Goal: Register for event/course

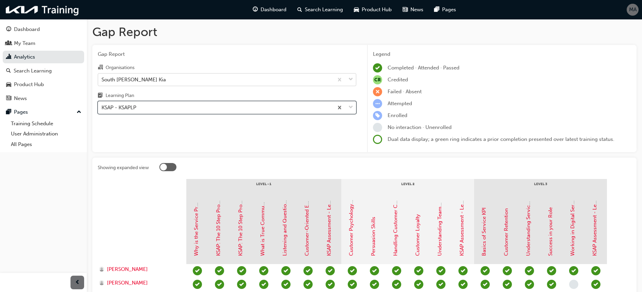
click at [193, 81] on div "South [PERSON_NAME] Kia" at bounding box center [215, 80] width 235 height 12
click at [102, 81] on input "Organisations South [PERSON_NAME] Kia" at bounding box center [102, 79] width 1 height 6
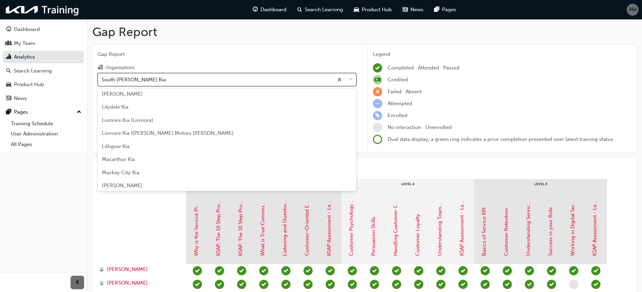
scroll to position [873, 0]
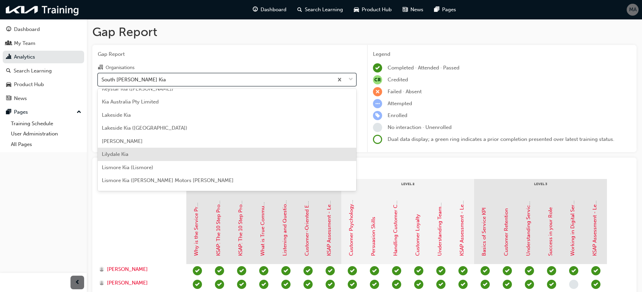
click at [166, 154] on div "Lilydale Kia" at bounding box center [227, 154] width 259 height 13
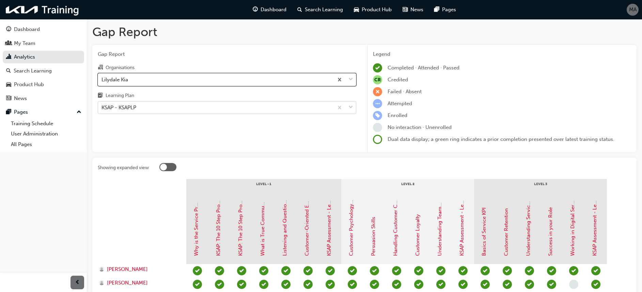
click at [193, 109] on div "KSAP - KSAPLP" at bounding box center [215, 108] width 235 height 12
click at [102, 109] on input "Learning Plan KSAP - KSAPLP" at bounding box center [102, 108] width 1 height 6
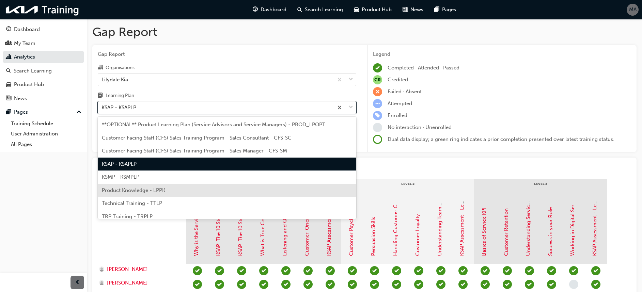
scroll to position [19, 0]
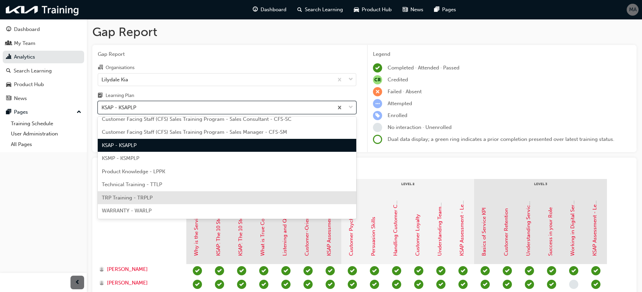
click at [156, 198] on div "TRP Training - TRPLP" at bounding box center [227, 197] width 259 height 13
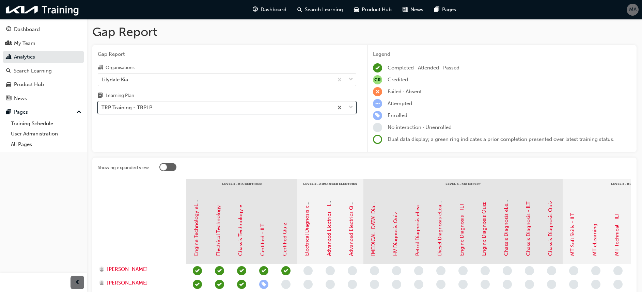
click at [171, 112] on div "TRP Training - TRPLP" at bounding box center [215, 108] width 235 height 12
click at [102, 110] on input "Learning Plan option TRP Training - TRPLP, selected. 0 results available. Selec…" at bounding box center [102, 108] width 1 height 6
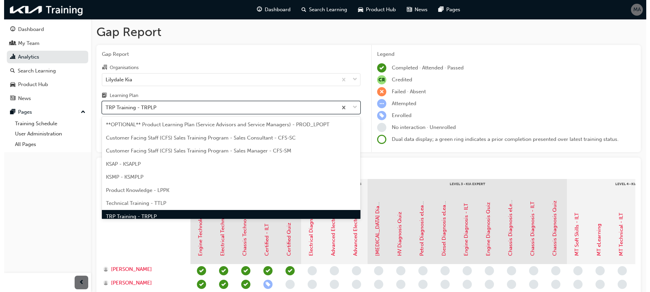
scroll to position [9, 0]
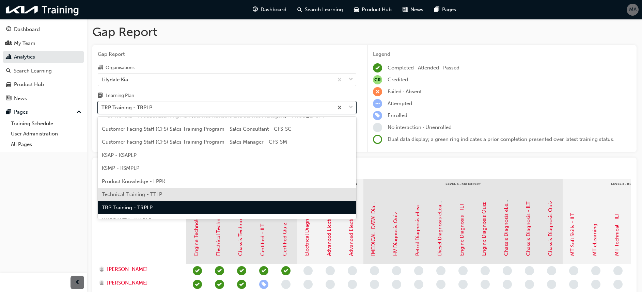
click at [161, 189] on div "Technical Training - TTLP" at bounding box center [227, 194] width 259 height 13
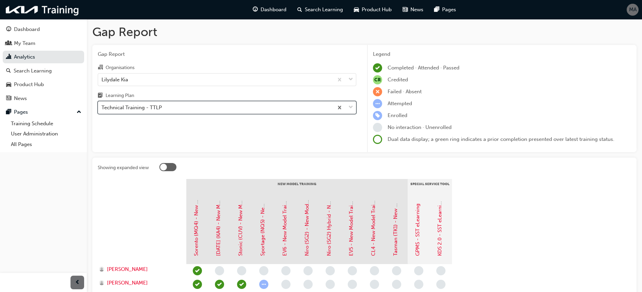
click at [235, 109] on div "Technical Training - TTLP" at bounding box center [215, 108] width 235 height 12
click at [102, 109] on input "Learning Plan option Technical Training - TTLP, selected. 0 results available. …" at bounding box center [102, 108] width 1 height 6
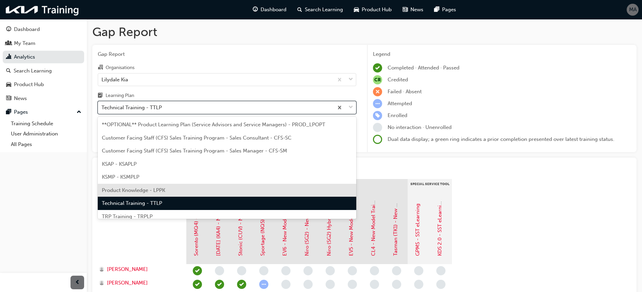
scroll to position [19, 0]
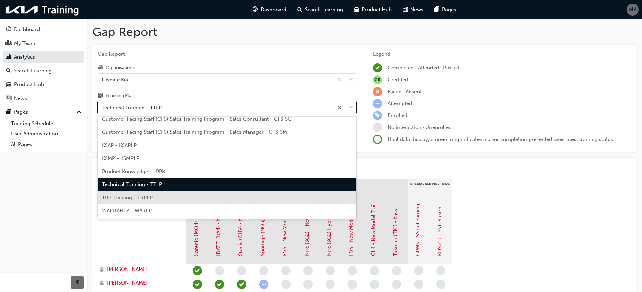
click at [150, 195] on span "TRP Training - TRPLP" at bounding box center [127, 198] width 51 height 6
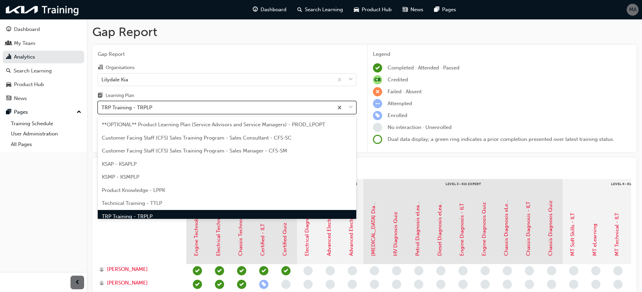
click at [218, 113] on div "TRP Training - TRPLP" at bounding box center [215, 108] width 235 height 12
click at [102, 110] on input "Learning Plan option TRP Training - TRPLP, selected. option TRP Training - TRPL…" at bounding box center [102, 108] width 1 height 6
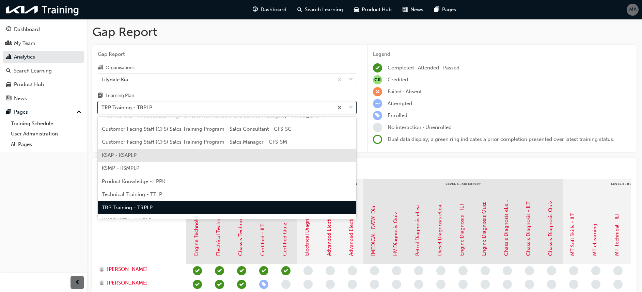
click at [189, 160] on div "KSAP - KSAPLP" at bounding box center [227, 155] width 259 height 13
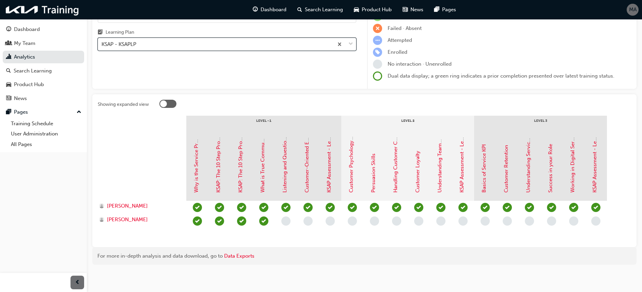
scroll to position [64, 0]
click at [220, 47] on div "KSAP - KSAPLP" at bounding box center [215, 44] width 235 height 12
click at [102, 46] on input "Learning Plan option KSAP - KSAPLP, selected. 0 results available. Select is fo…" at bounding box center [102, 44] width 1 height 6
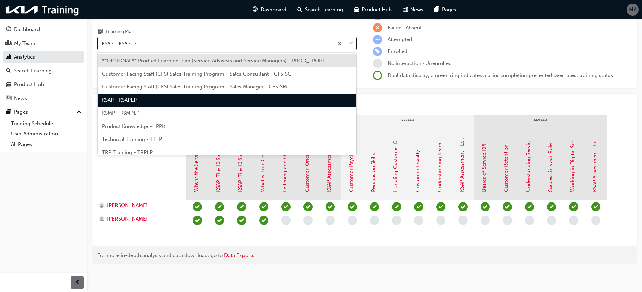
click at [188, 31] on div "Learning Plan" at bounding box center [227, 33] width 259 height 10
click at [102, 41] on input "Learning Plan option KSAP - KSAPLP, selected. option **OPTIONAL** Product Learn…" at bounding box center [102, 44] width 1 height 6
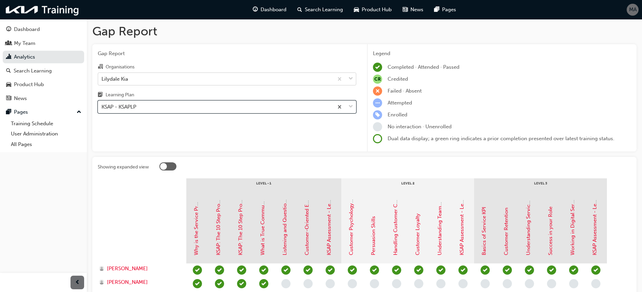
scroll to position [0, 0]
click at [194, 80] on div "Lilydale Kia" at bounding box center [215, 80] width 235 height 12
click at [102, 80] on input "Organisations Lilydale Kia" at bounding box center [102, 79] width 1 height 6
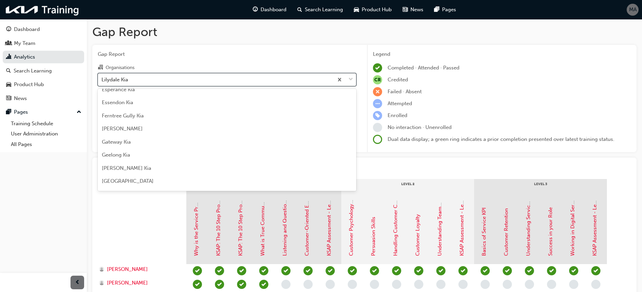
scroll to position [490, 0]
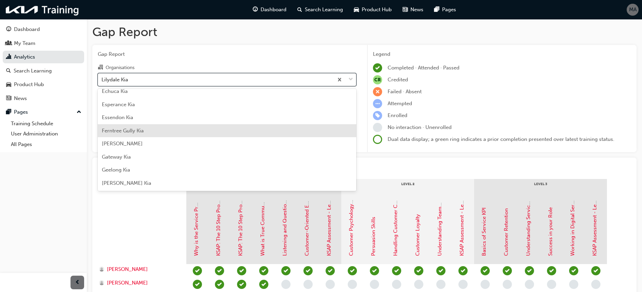
click at [126, 131] on span "Ferntree Gully Kia" at bounding box center [123, 131] width 42 height 6
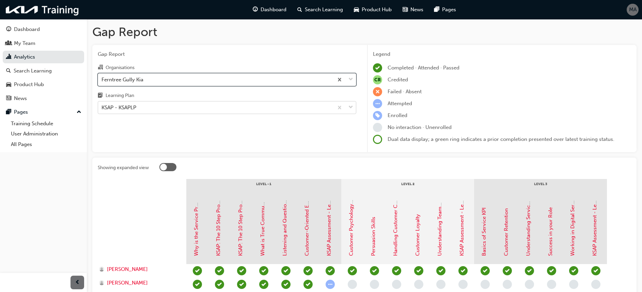
click at [206, 105] on div "KSAP - KSAPLP" at bounding box center [215, 108] width 235 height 12
click at [102, 105] on input "Learning Plan KSAP - KSAPLP" at bounding box center [102, 108] width 1 height 6
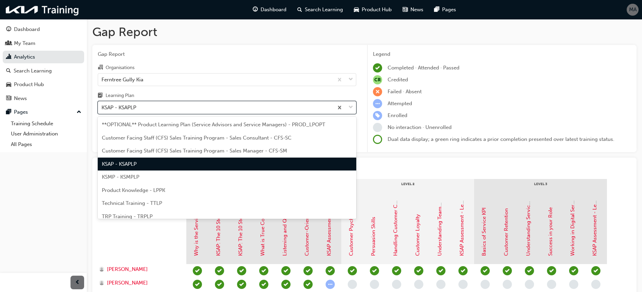
click at [191, 167] on div "KSAP - KSAPLP" at bounding box center [227, 164] width 259 height 13
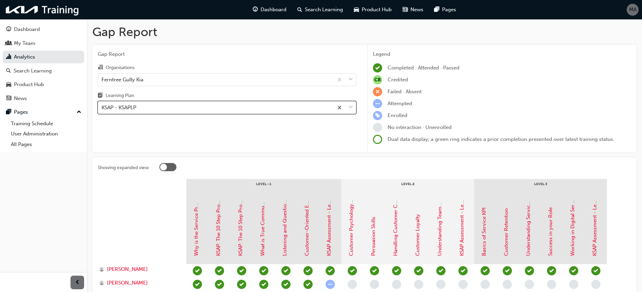
click at [207, 110] on div "KSAP - KSAPLP" at bounding box center [215, 108] width 235 height 12
click at [102, 110] on input "Learning Plan option KSAP - KSAPLP, selected. 0 results available. Select is fo…" at bounding box center [102, 108] width 1 height 6
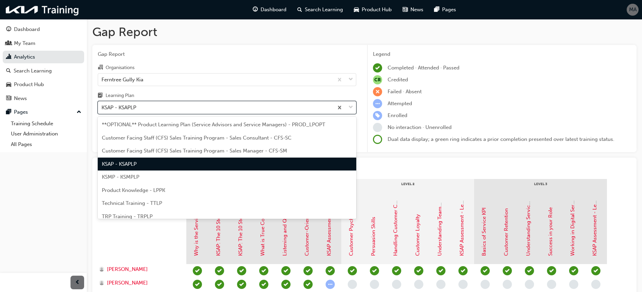
click at [185, 164] on div "KSAP - KSAPLP" at bounding box center [227, 164] width 259 height 13
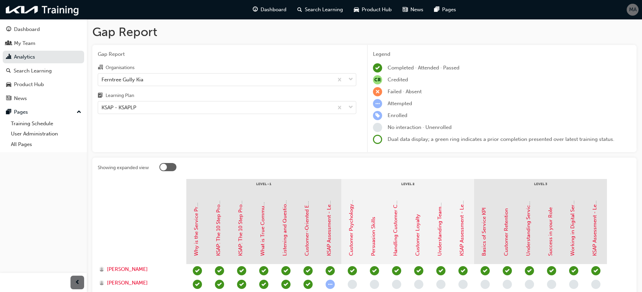
click at [249, 130] on div "Gap Report Organisations Ferntree Gully Kia Learning Plan KSAP - KSAPLP" at bounding box center [226, 99] width 269 height 108
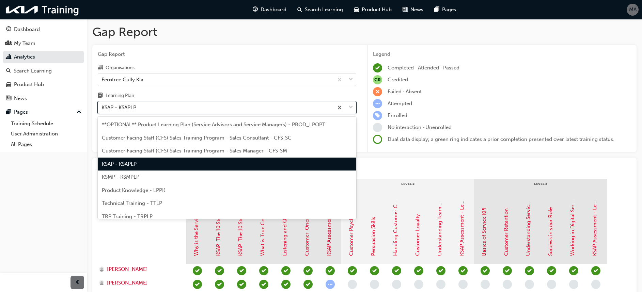
click at [193, 109] on div "KSAP - KSAPLP" at bounding box center [215, 108] width 235 height 12
click at [102, 109] on input "Learning Plan option KSAP - KSAPLP, selected. option KSAP - KSAPLP focused, 4 o…" at bounding box center [102, 108] width 1 height 6
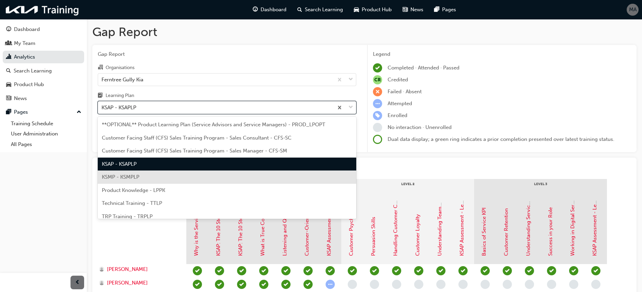
scroll to position [19, 0]
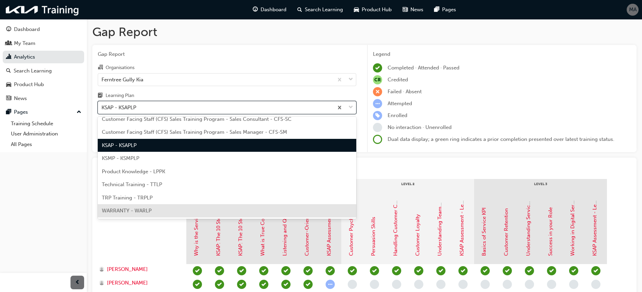
click at [152, 212] on div "WARRANTY - WARLP" at bounding box center [227, 210] width 259 height 13
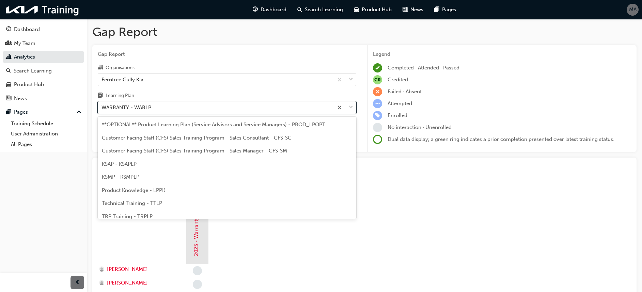
click at [217, 110] on div "WARRANTY - WARLP" at bounding box center [215, 108] width 235 height 12
click at [102, 110] on input "Learning Plan option WARRANTY - WARLP, selected. option WARRANTY - WARLP focuse…" at bounding box center [102, 108] width 1 height 6
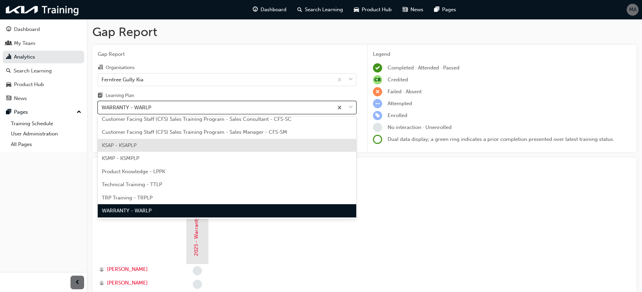
click at [178, 148] on div "KSAP - KSAPLP" at bounding box center [227, 145] width 259 height 13
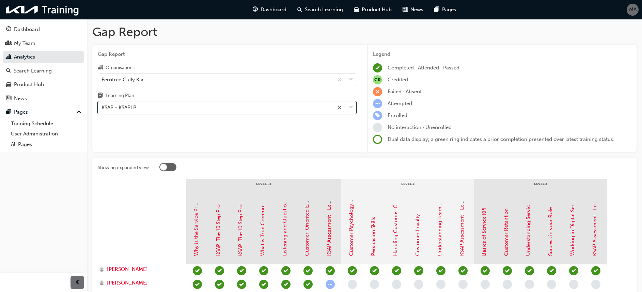
click at [233, 103] on div "KSAP - KSAPLP" at bounding box center [215, 108] width 235 height 12
click at [102, 105] on input "Learning Plan option KSAP - KSAPLP, selected. 0 results available. Select is fo…" at bounding box center [102, 108] width 1 height 6
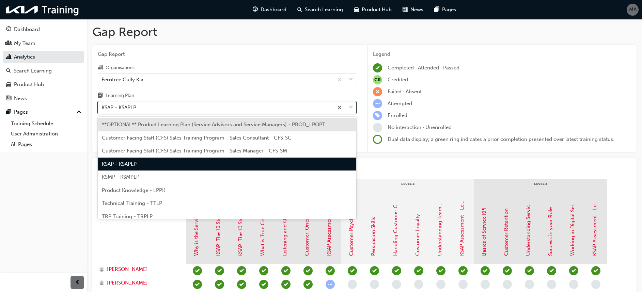
click at [483, 90] on div "Failed · Absent" at bounding box center [502, 91] width 258 height 9
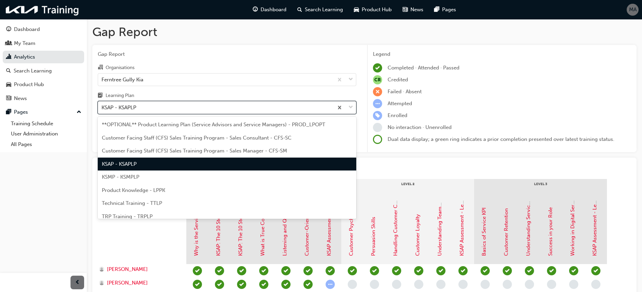
click at [165, 106] on div "KSAP - KSAPLP" at bounding box center [215, 108] width 235 height 12
click at [102, 106] on input "Learning Plan option KSAP - KSAPLP, selected. option KSAP - KSAPLP focused, 4 o…" at bounding box center [102, 108] width 1 height 6
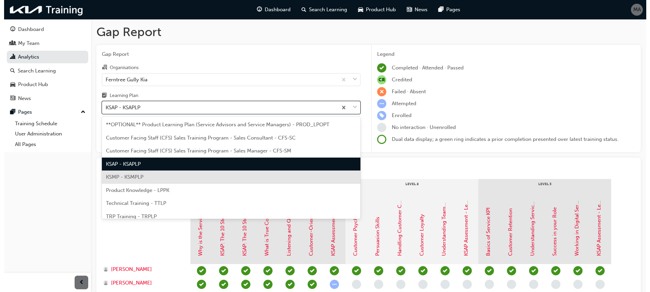
scroll to position [19, 0]
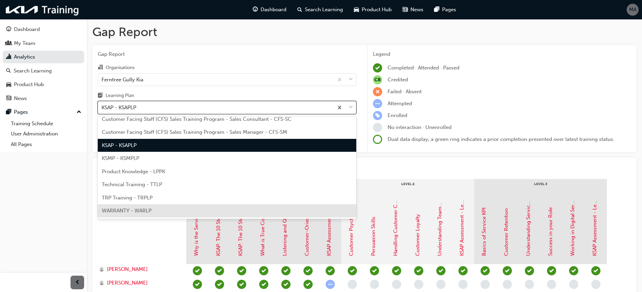
click at [154, 209] on div "WARRANTY - WARLP" at bounding box center [227, 210] width 259 height 13
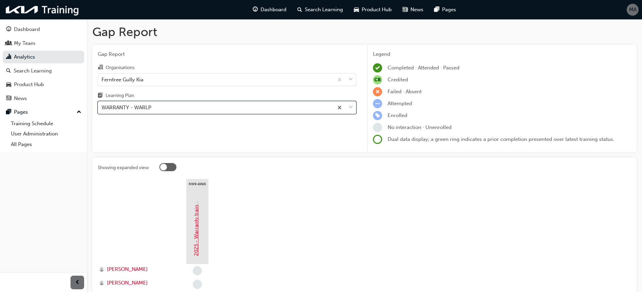
click at [196, 217] on link "2025 - Warranty training" at bounding box center [196, 227] width 6 height 59
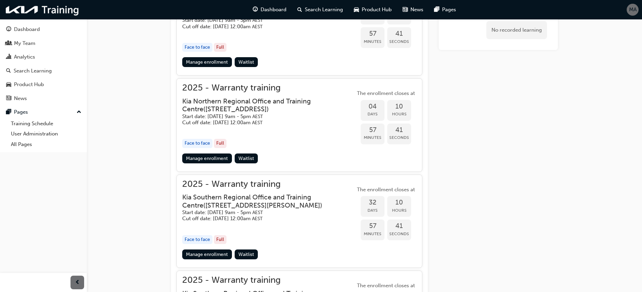
scroll to position [394, 0]
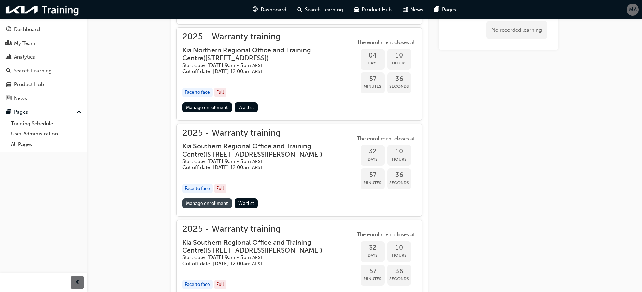
click at [218, 203] on link "Manage enrollment" at bounding box center [207, 204] width 50 height 10
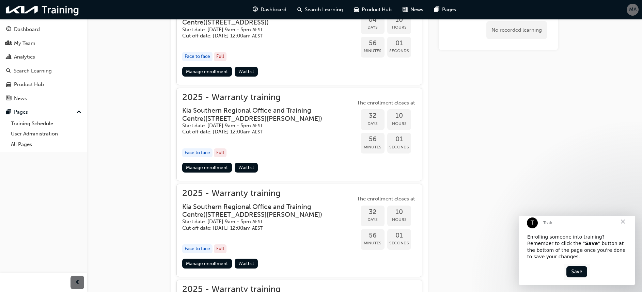
scroll to position [445, 0]
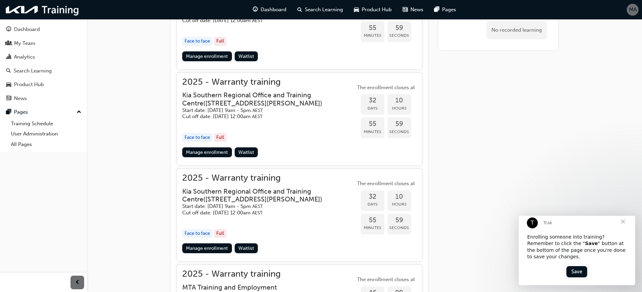
click at [196, 247] on link "Manage enrollment" at bounding box center [207, 249] width 50 height 10
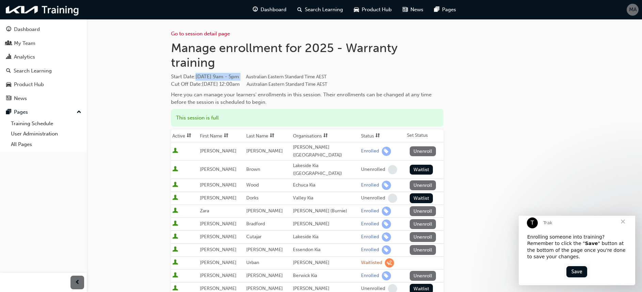
drag, startPoint x: 267, startPoint y: 78, endPoint x: 200, endPoint y: 78, distance: 67.1
click at [200, 78] on span "[DATE] 9am - 5pm Australian Eastern Standard Time AEST" at bounding box center [261, 77] width 131 height 6
drag, startPoint x: 200, startPoint y: 78, endPoint x: 205, endPoint y: 77, distance: 5.6
copy span "[DATE] 9am - 5pm"
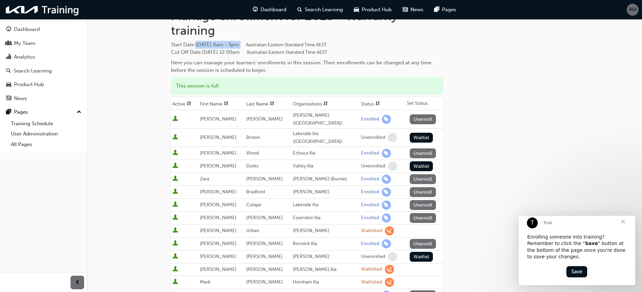
scroll to position [16, 0]
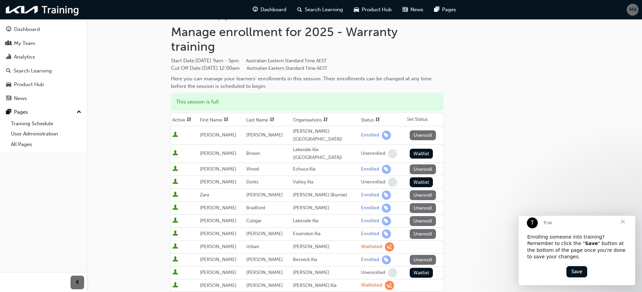
click at [488, 122] on div "Go to session detail page Manage enrollment for 2025 - Warranty training Start …" at bounding box center [364, 267] width 387 height 528
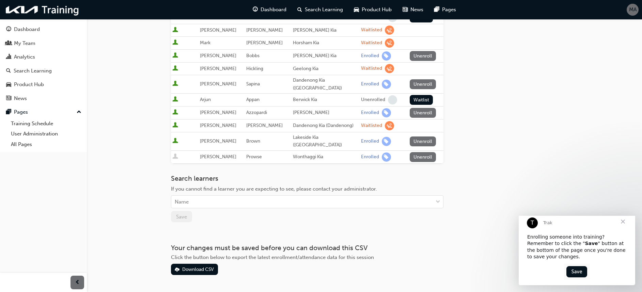
scroll to position [0, 0]
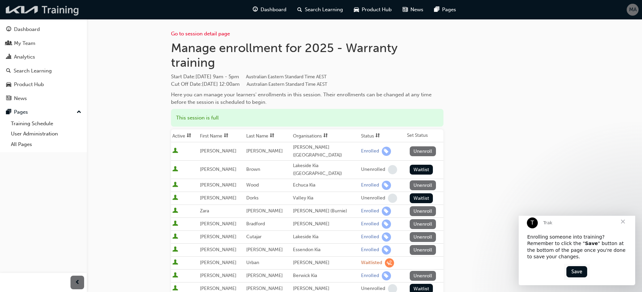
scroll to position [445, 0]
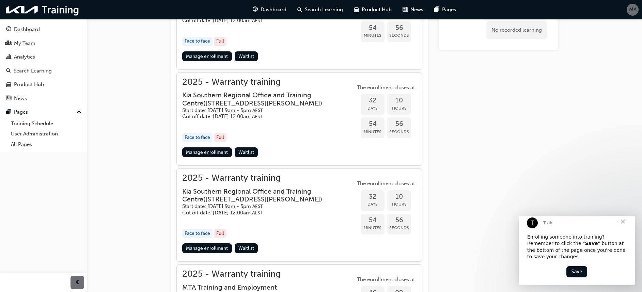
drag, startPoint x: 334, startPoint y: 92, endPoint x: 344, endPoint y: 94, distance: 9.4
click at [344, 94] on h3 "Kia Southern Regional Office and Training Centre ( [STREET_ADDRESS][PERSON_NAME…" at bounding box center [263, 99] width 162 height 16
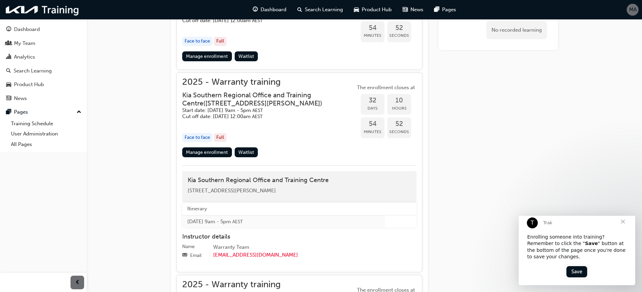
drag, startPoint x: 200, startPoint y: 190, endPoint x: 295, endPoint y: 190, distance: 95.4
click at [295, 190] on div "Kia Southern Regional Office and Training Centre [STREET_ADDRESS][PERSON_NAME]" at bounding box center [299, 186] width 234 height 31
drag, startPoint x: 295, startPoint y: 190, endPoint x: 275, endPoint y: 188, distance: 20.5
